Goal: Ask a question

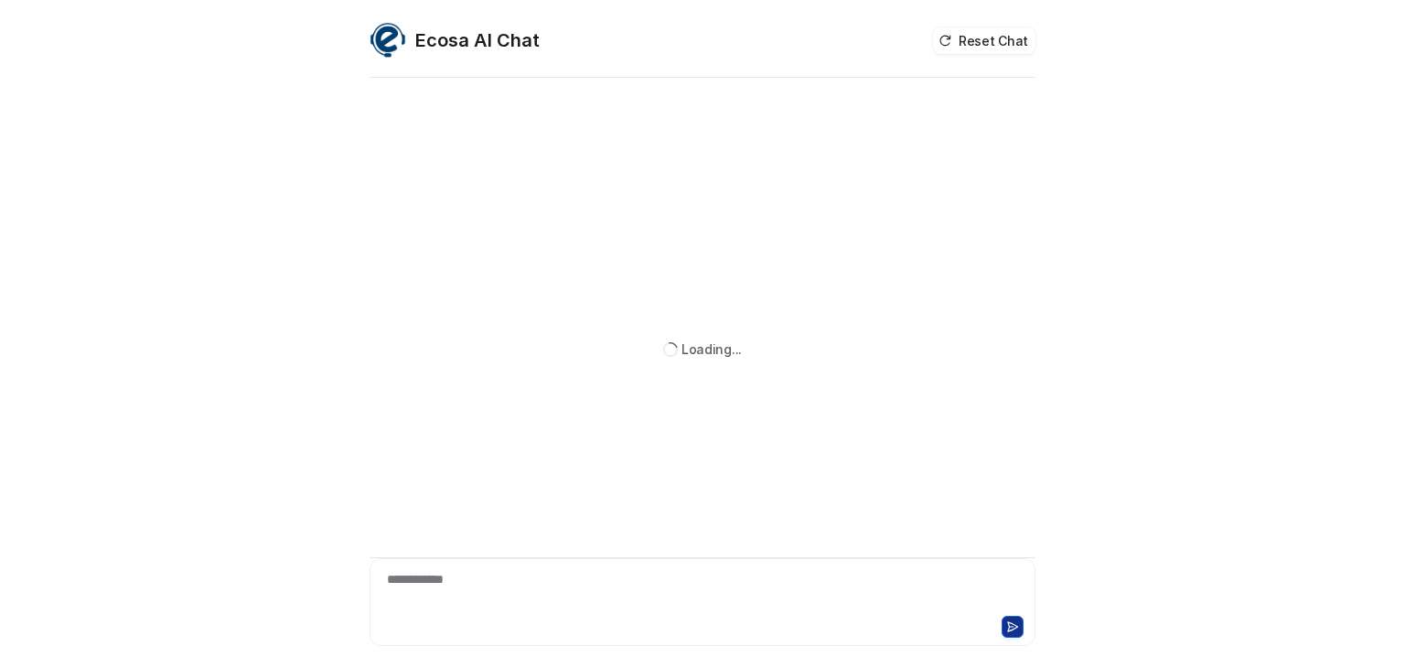
click at [528, 584] on div "**********" at bounding box center [702, 591] width 657 height 42
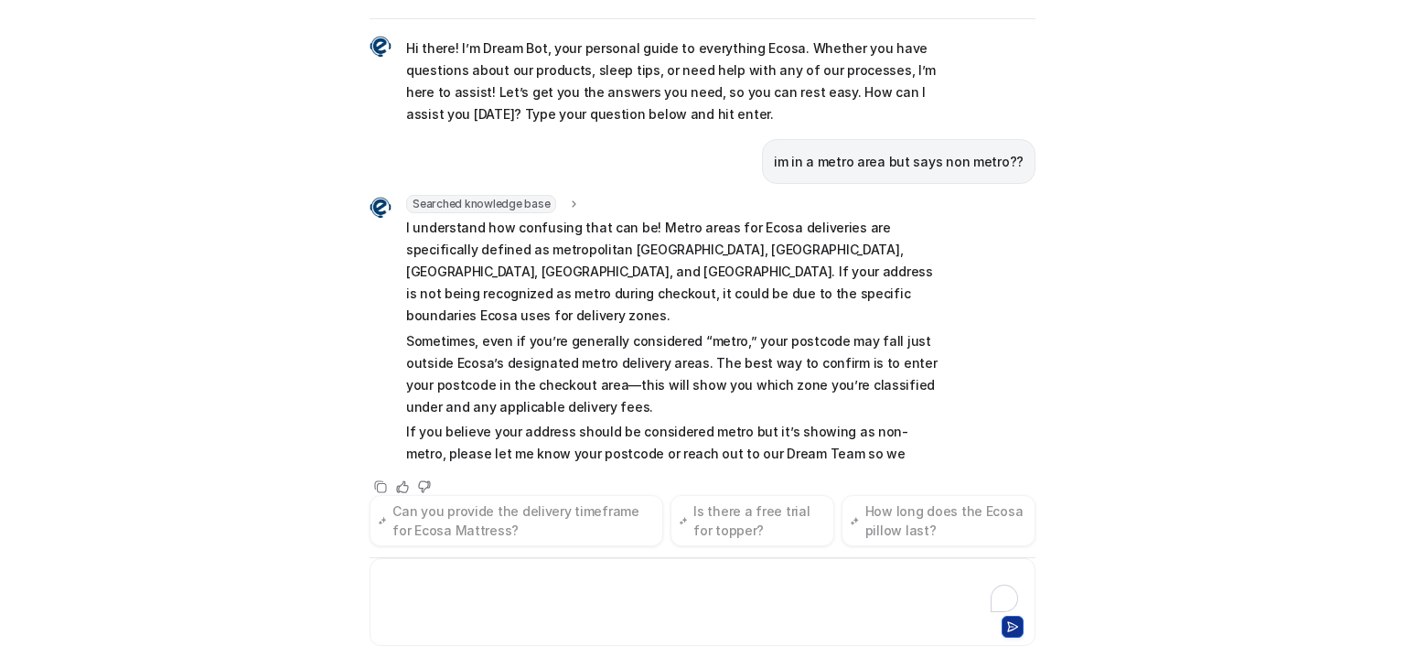
scroll to position [33, 0]
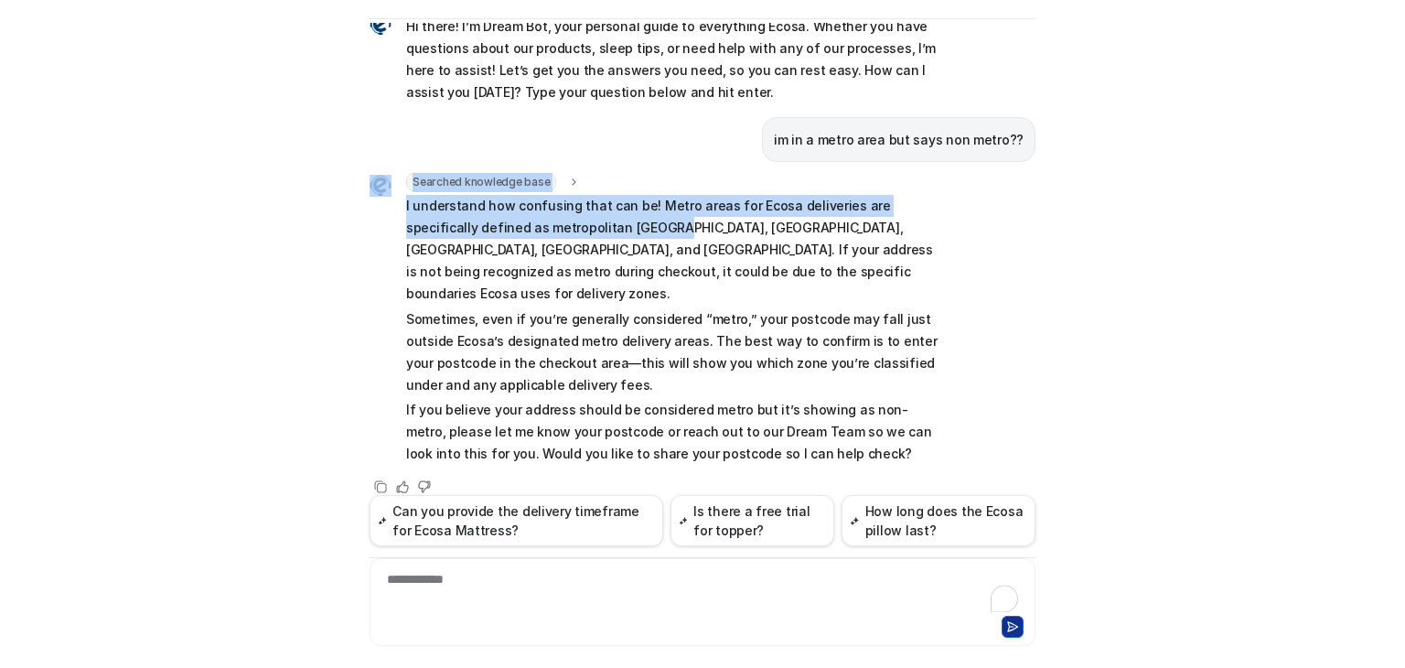
drag, startPoint x: 390, startPoint y: 199, endPoint x: 593, endPoint y: 224, distance: 204.6
click at [593, 224] on div "Searched knowledge base search_queries : [ "metro area definition", "non metro …" at bounding box center [656, 320] width 572 height 295
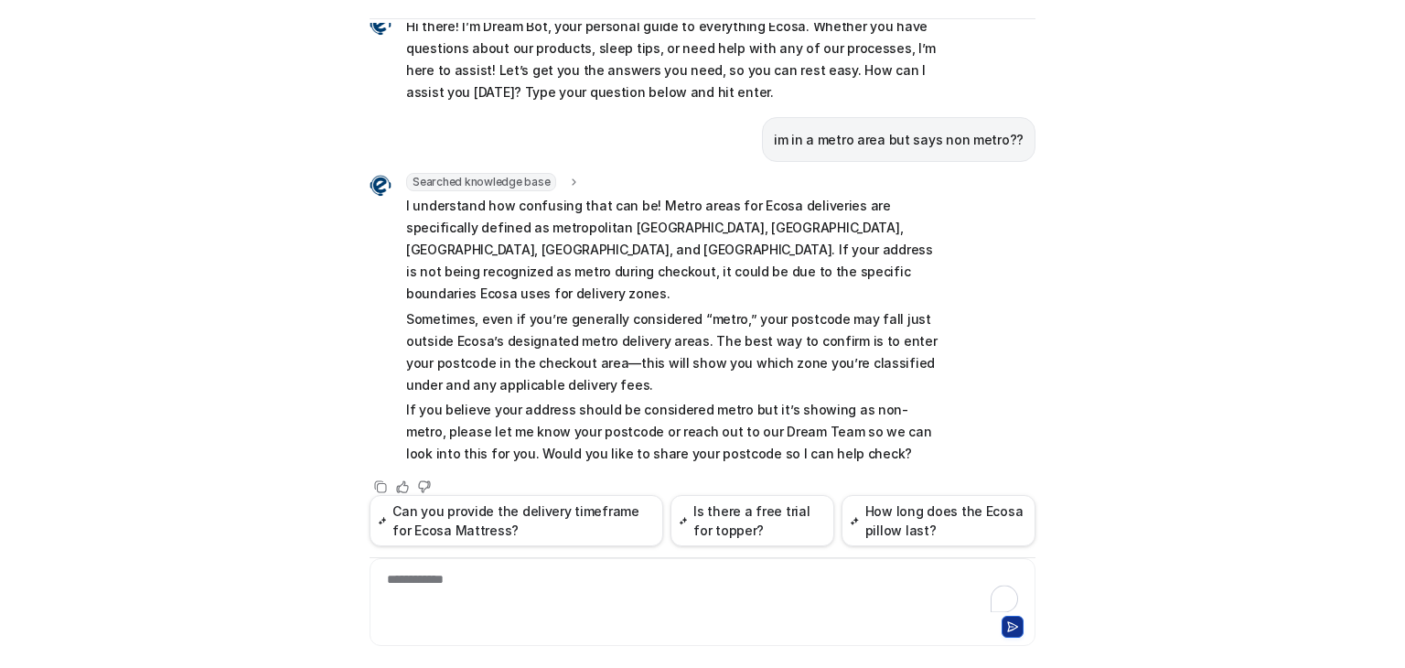
click at [613, 246] on p "I understand how confusing that can be! Metro areas for Ecosa deliveries are sp…" at bounding box center [673, 250] width 535 height 110
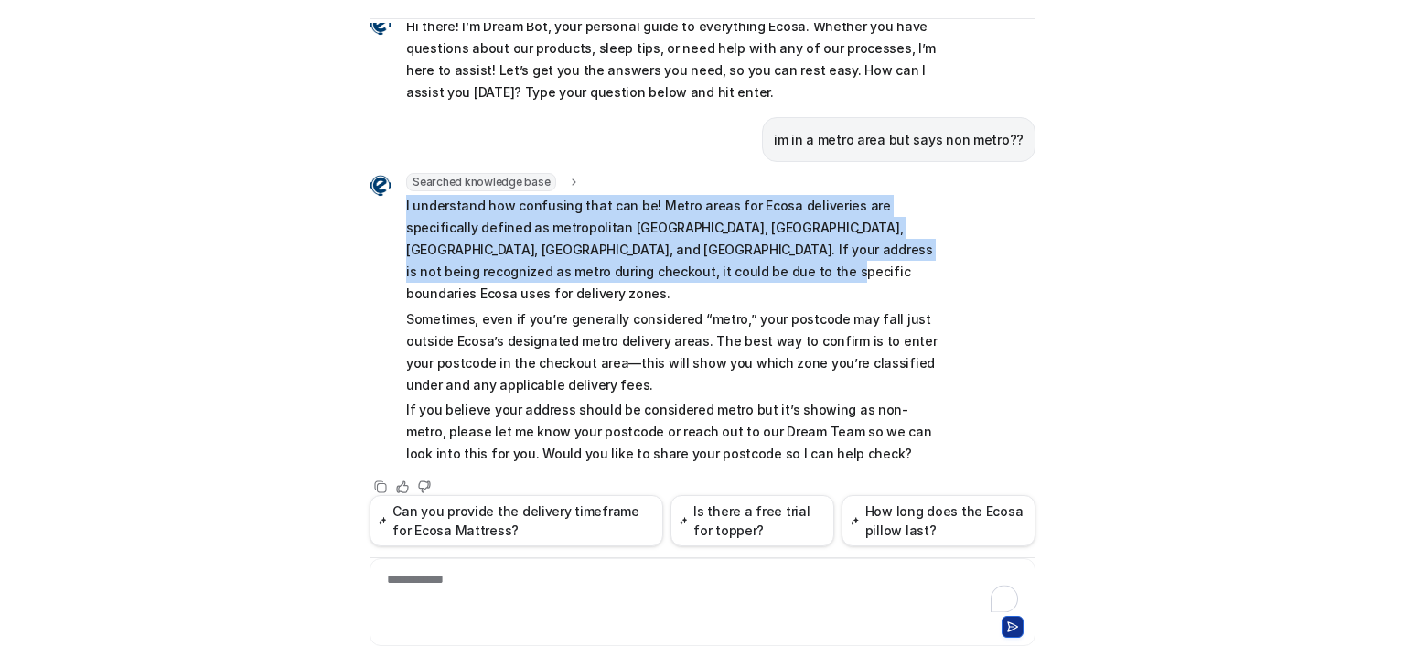
drag, startPoint x: 671, startPoint y: 263, endPoint x: 400, endPoint y: 204, distance: 277.0
click at [406, 204] on p "I understand how confusing that can be! Metro areas for Ecosa deliveries are sp…" at bounding box center [673, 250] width 535 height 110
copy p "I understand how confusing that can be! Metro areas for Ecosa deliveries are sp…"
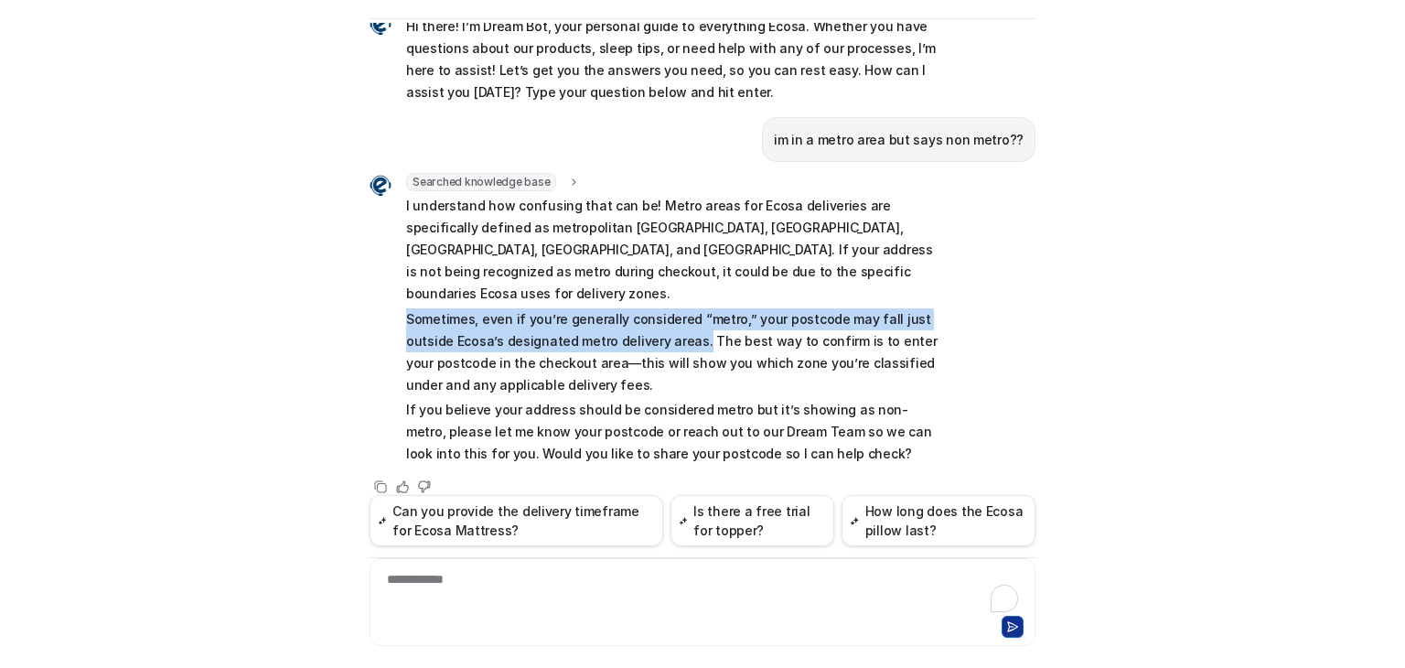
drag, startPoint x: 397, startPoint y: 299, endPoint x: 686, endPoint y: 319, distance: 289.8
click at [686, 319] on div "Searched knowledge base search_queries : [ "metro area definition", "non metro …" at bounding box center [656, 320] width 572 height 295
copy p "Sometimes, even if you’re generally considered “metro,” your postcode may fall …"
